Goal: Use online tool/utility: Utilize a website feature to perform a specific function

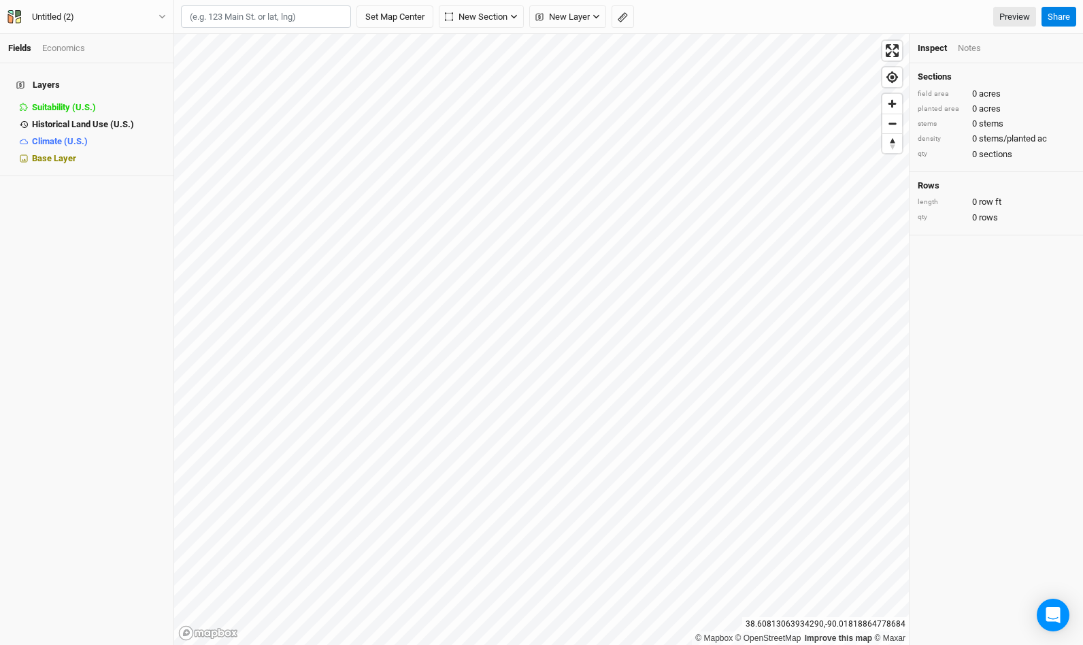
click at [198, 14] on input "text" at bounding box center [266, 16] width 170 height 23
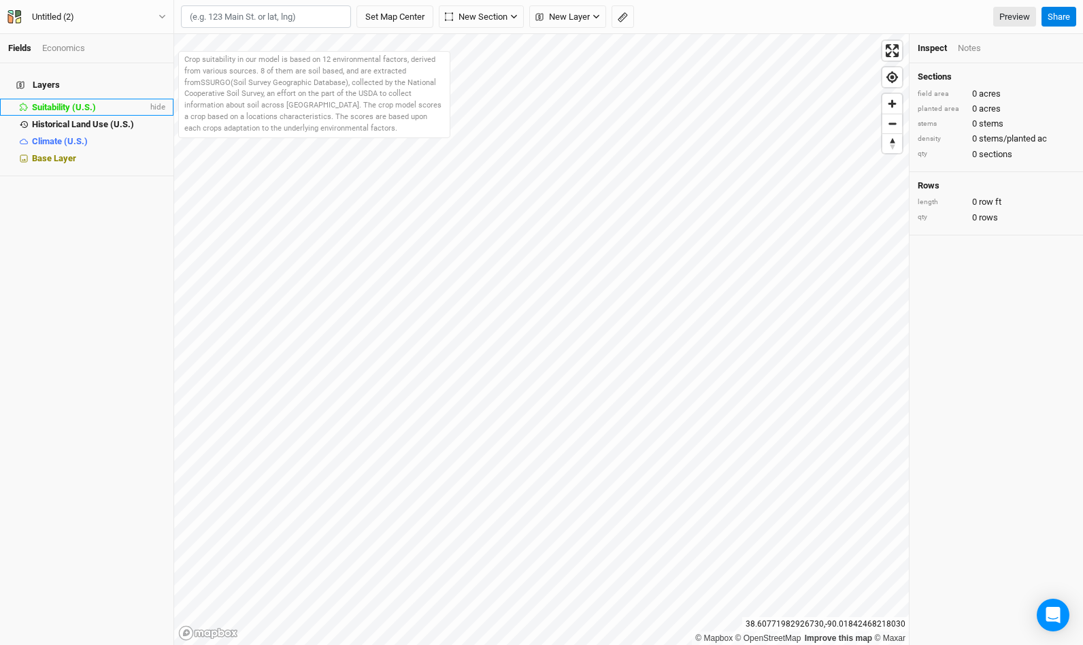
click at [102, 99] on li "Suitability (U.S.) hide" at bounding box center [87, 107] width 174 height 17
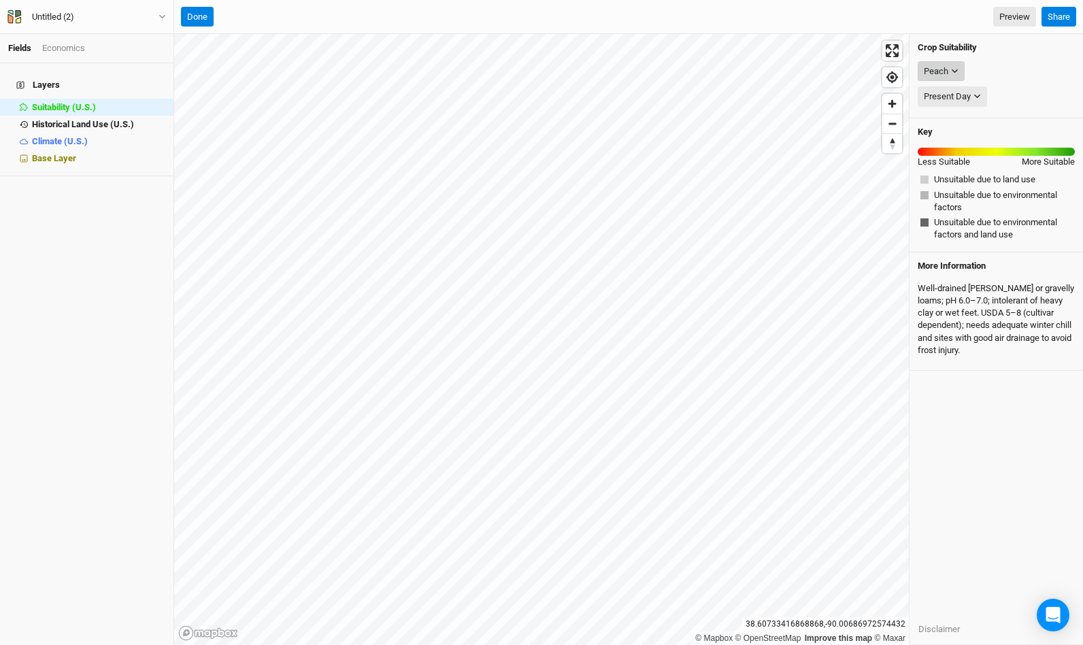
click at [957, 71] on icon "button" at bounding box center [954, 70] width 7 height 7
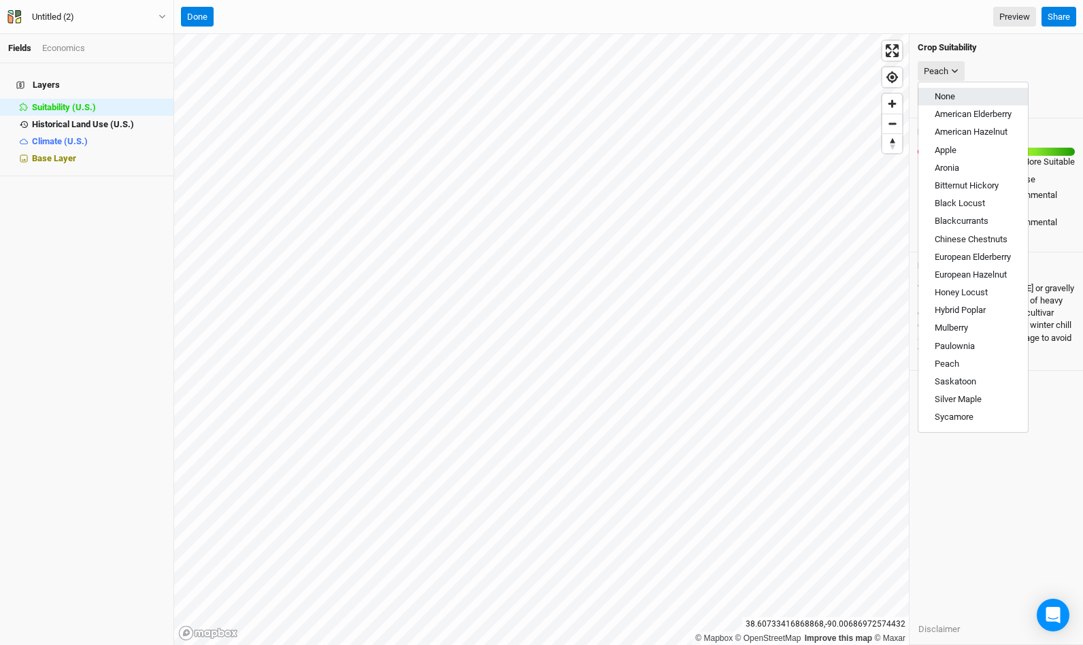
click at [944, 97] on span "None" at bounding box center [945, 96] width 20 height 10
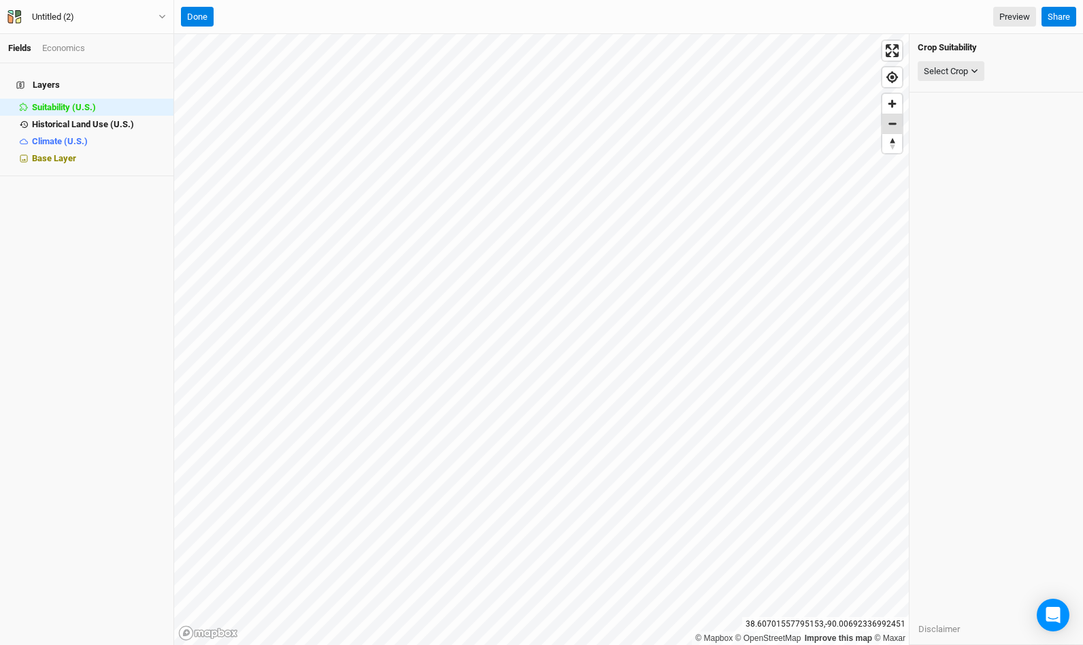
click at [893, 123] on span "Zoom out" at bounding box center [893, 123] width 20 height 19
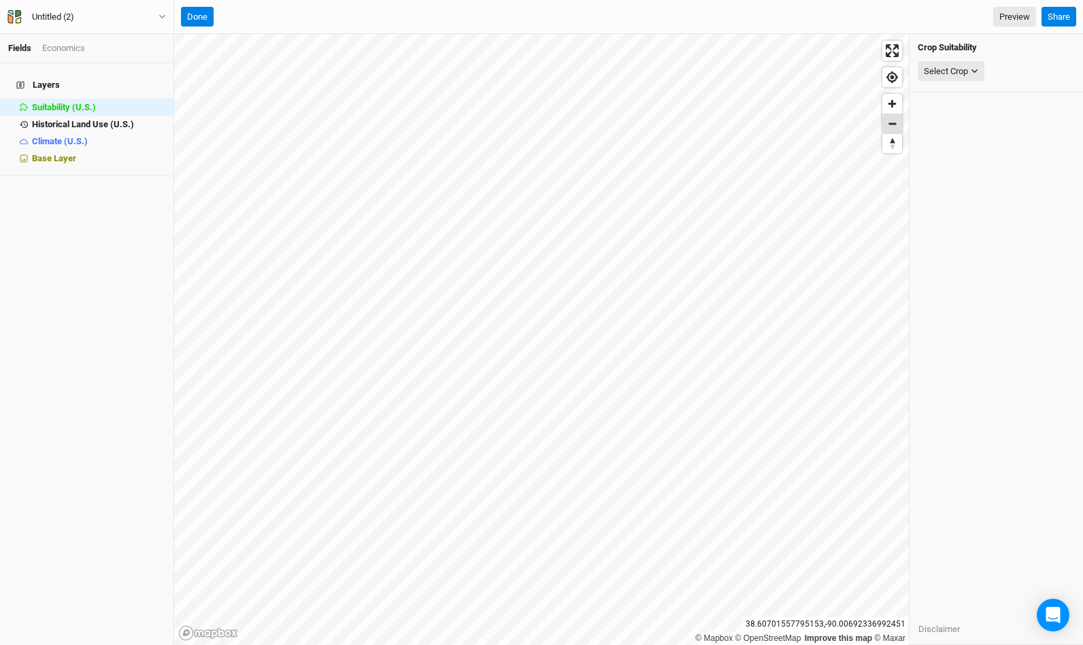
click at [893, 123] on span "Zoom out" at bounding box center [893, 123] width 20 height 19
click at [204, 19] on button "Done" at bounding box center [197, 17] width 33 height 20
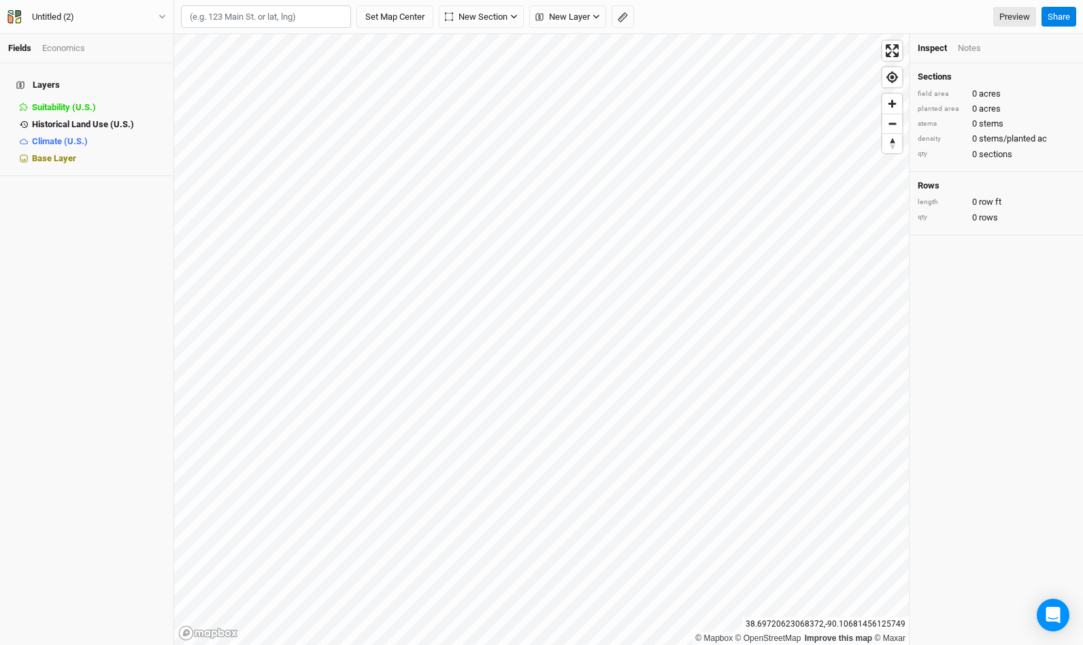
click at [297, 26] on input "text" at bounding box center [266, 16] width 170 height 23
click at [297, 95] on div "[GEOGRAPHIC_DATA][PERSON_NAME], [US_STATE], [GEOGRAPHIC_DATA]" at bounding box center [293, 112] width 169 height 34
type input "[GEOGRAPHIC_DATA], [GEOGRAPHIC_DATA][PERSON_NAME][US_STATE], [GEOGRAPHIC_DATA]"
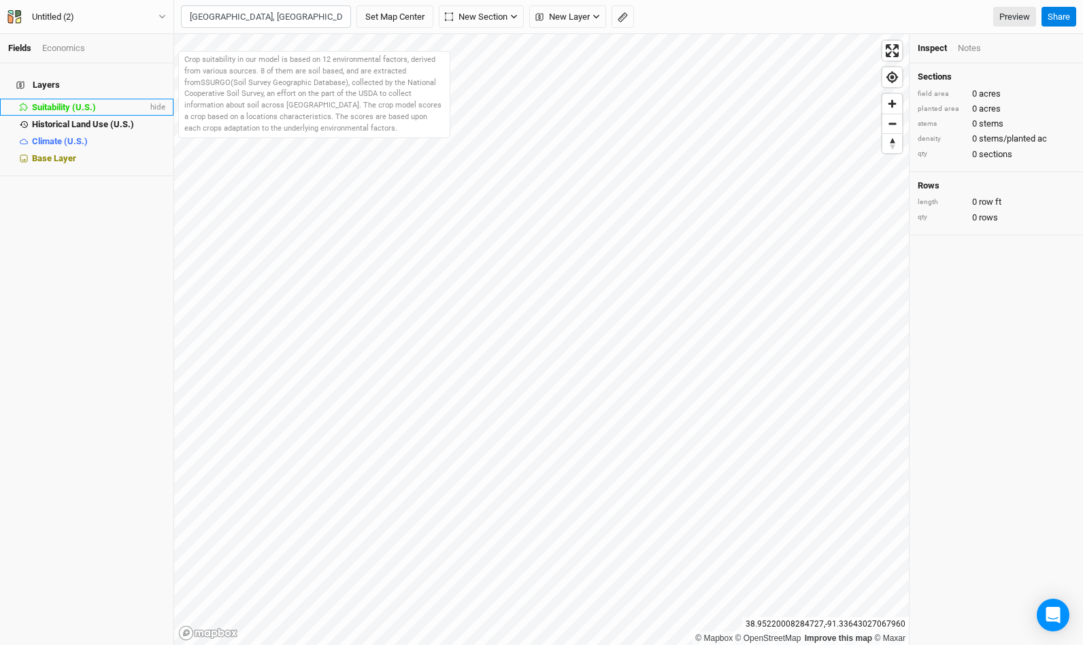
click at [90, 102] on span "Suitability (U.S.)" at bounding box center [64, 107] width 64 height 10
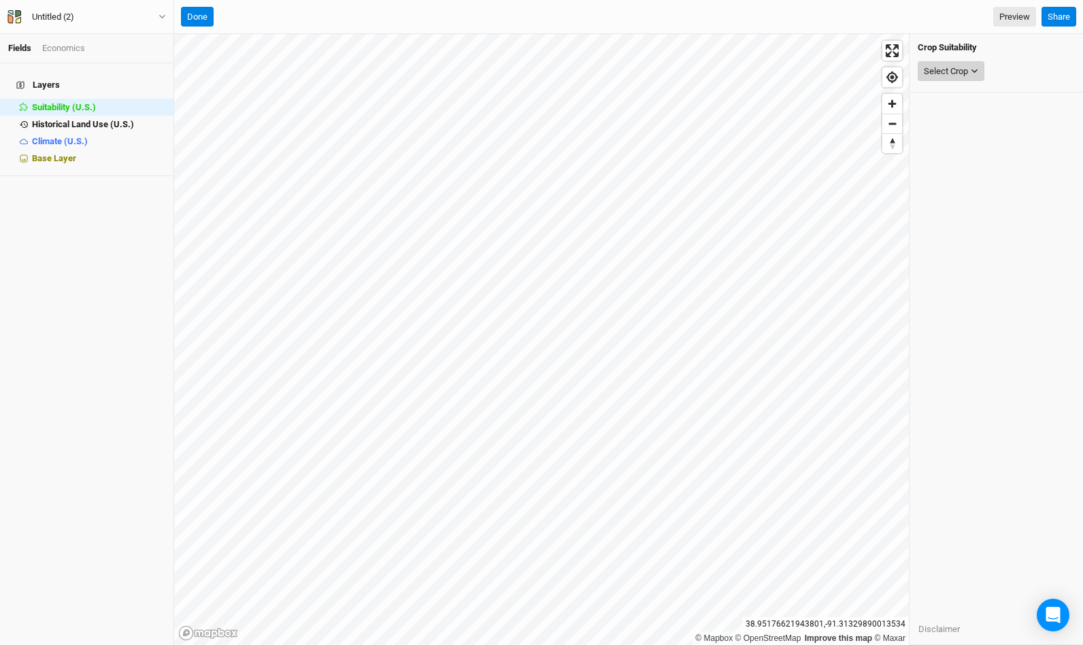
click at [968, 73] on div "Select Crop" at bounding box center [946, 72] width 44 height 14
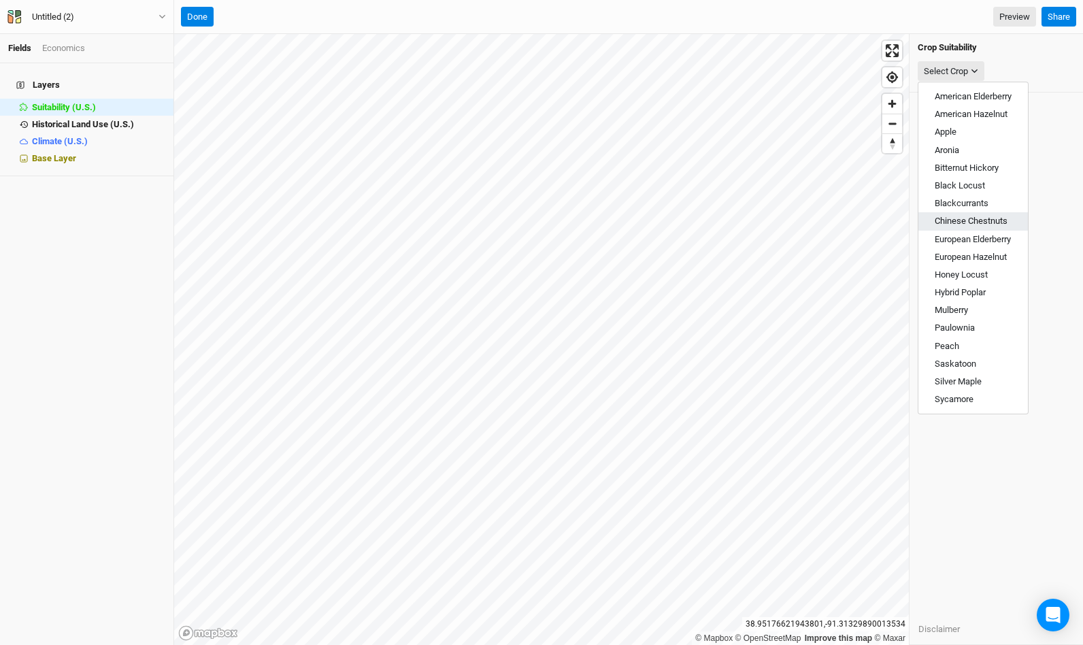
click at [957, 221] on span "Chinese Chestnuts" at bounding box center [971, 221] width 73 height 10
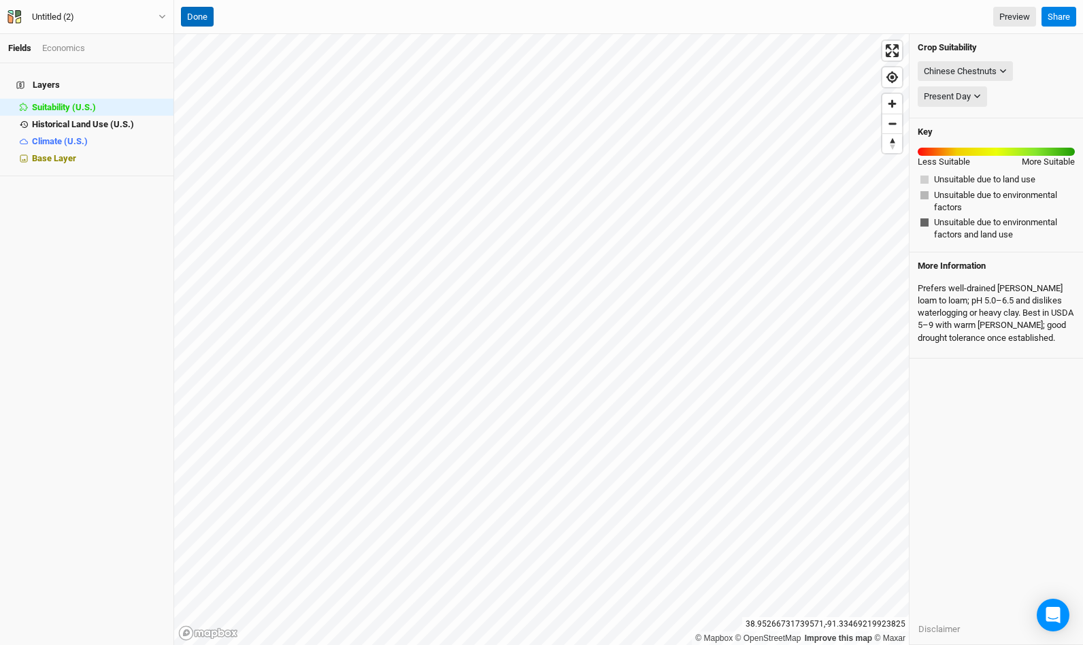
click at [193, 13] on button "Done" at bounding box center [197, 17] width 33 height 20
